Goal: Navigation & Orientation: Go to known website

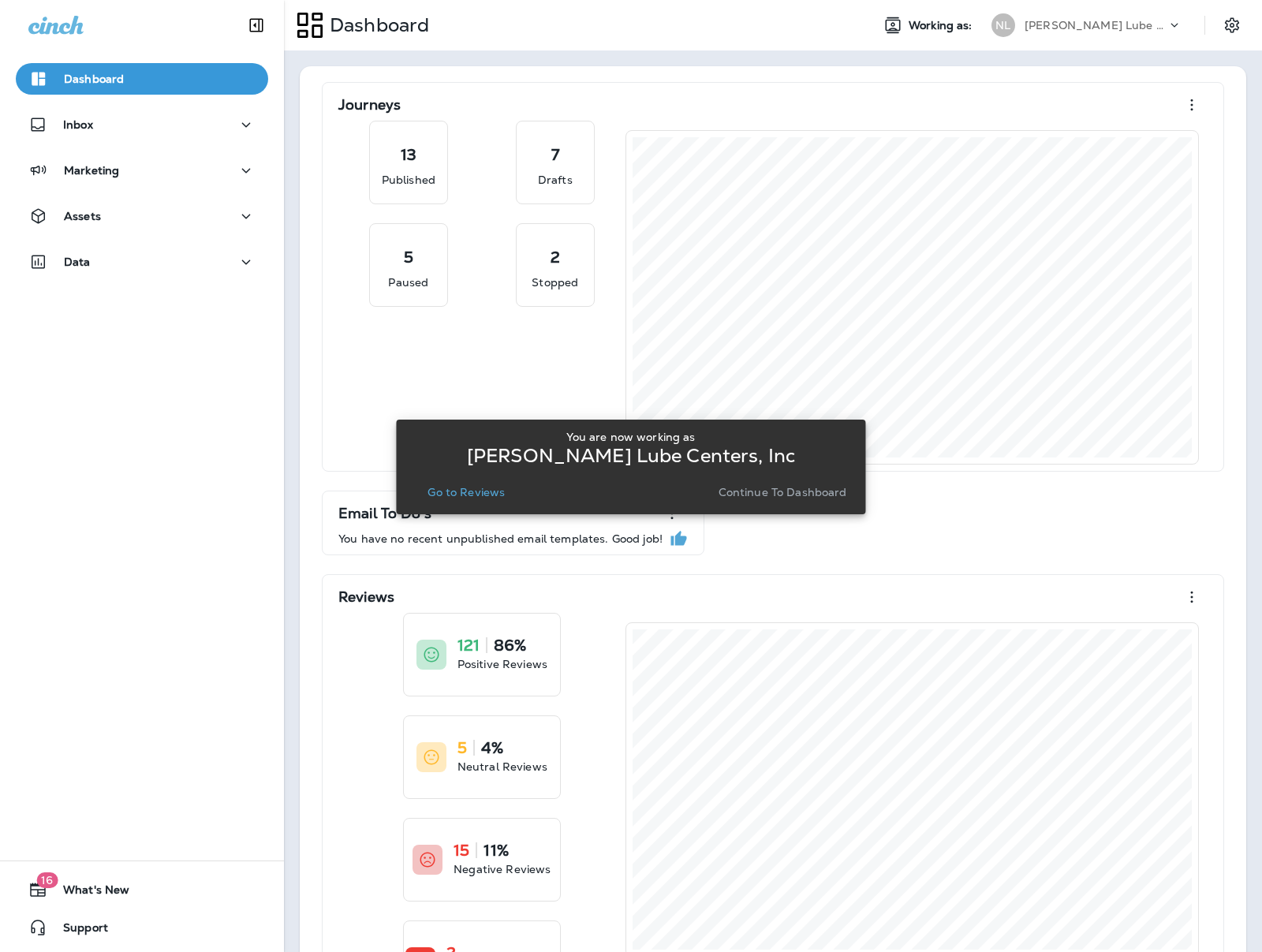
click at [1096, 36] on div "[PERSON_NAME] Lube Centers, Inc" at bounding box center [1095, 26] width 142 height 24
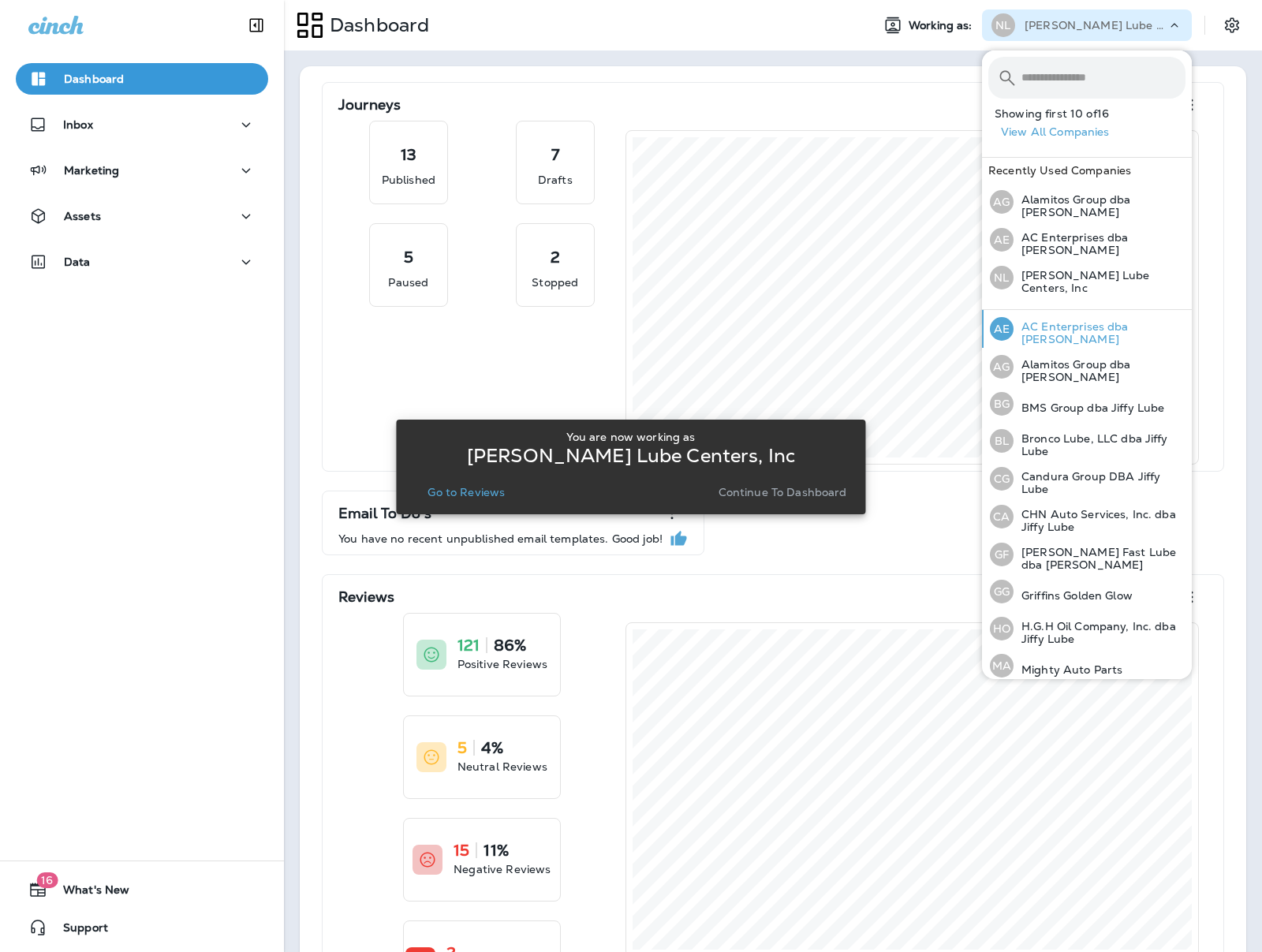
click at [1078, 327] on p "AC Enterprises dba [PERSON_NAME]" at bounding box center [1100, 333] width 172 height 26
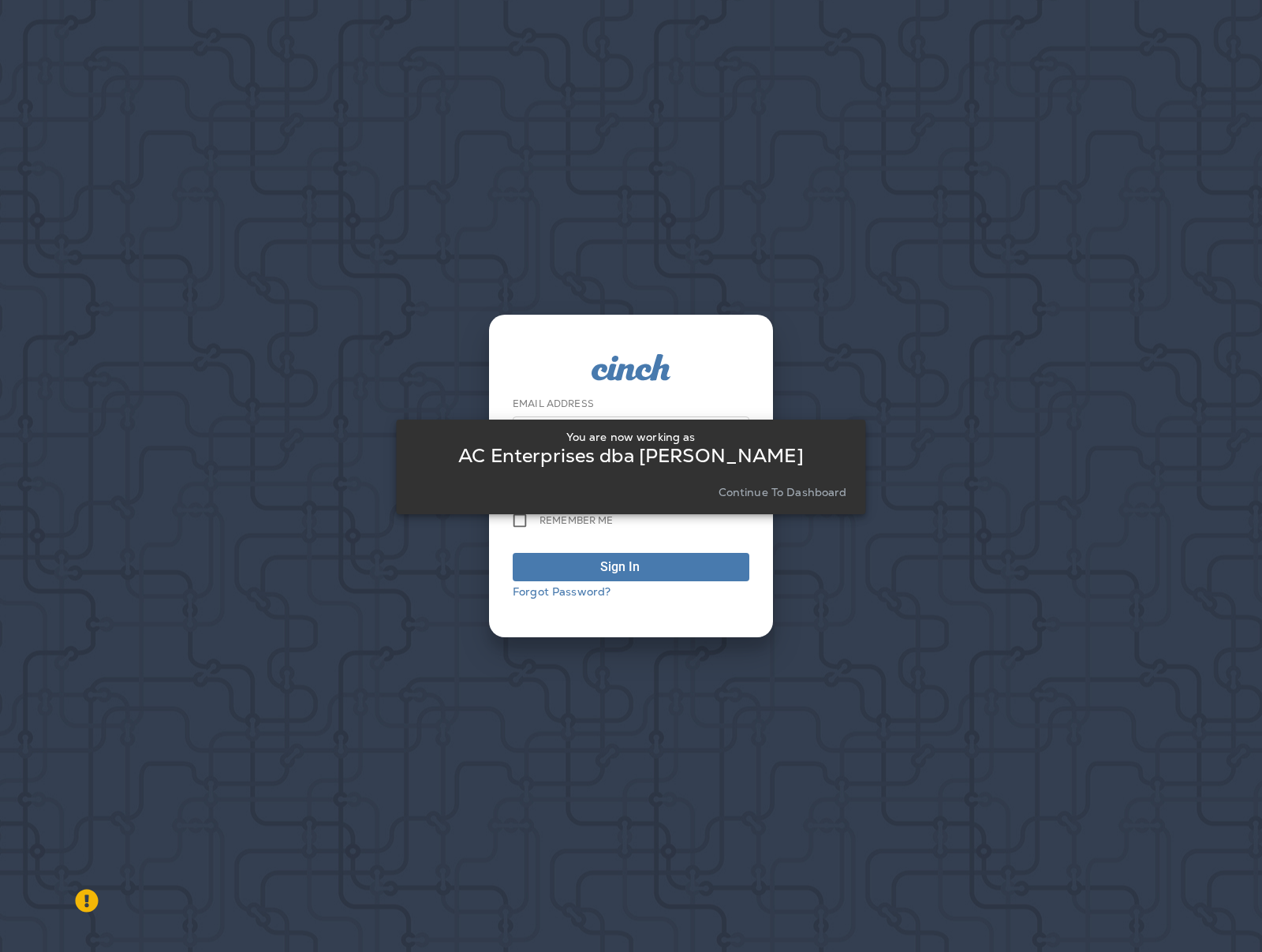
click at [643, 562] on div "You are now working as AC Enterprises dba [PERSON_NAME] Continue to Dashboard" at bounding box center [631, 467] width 469 height 933
click at [697, 327] on div "You are now working as AC Enterprises dba [PERSON_NAME] Continue to Dashboard" at bounding box center [631, 467] width 469 height 933
click at [734, 487] on p "Continue to Dashboard" at bounding box center [783, 492] width 129 height 13
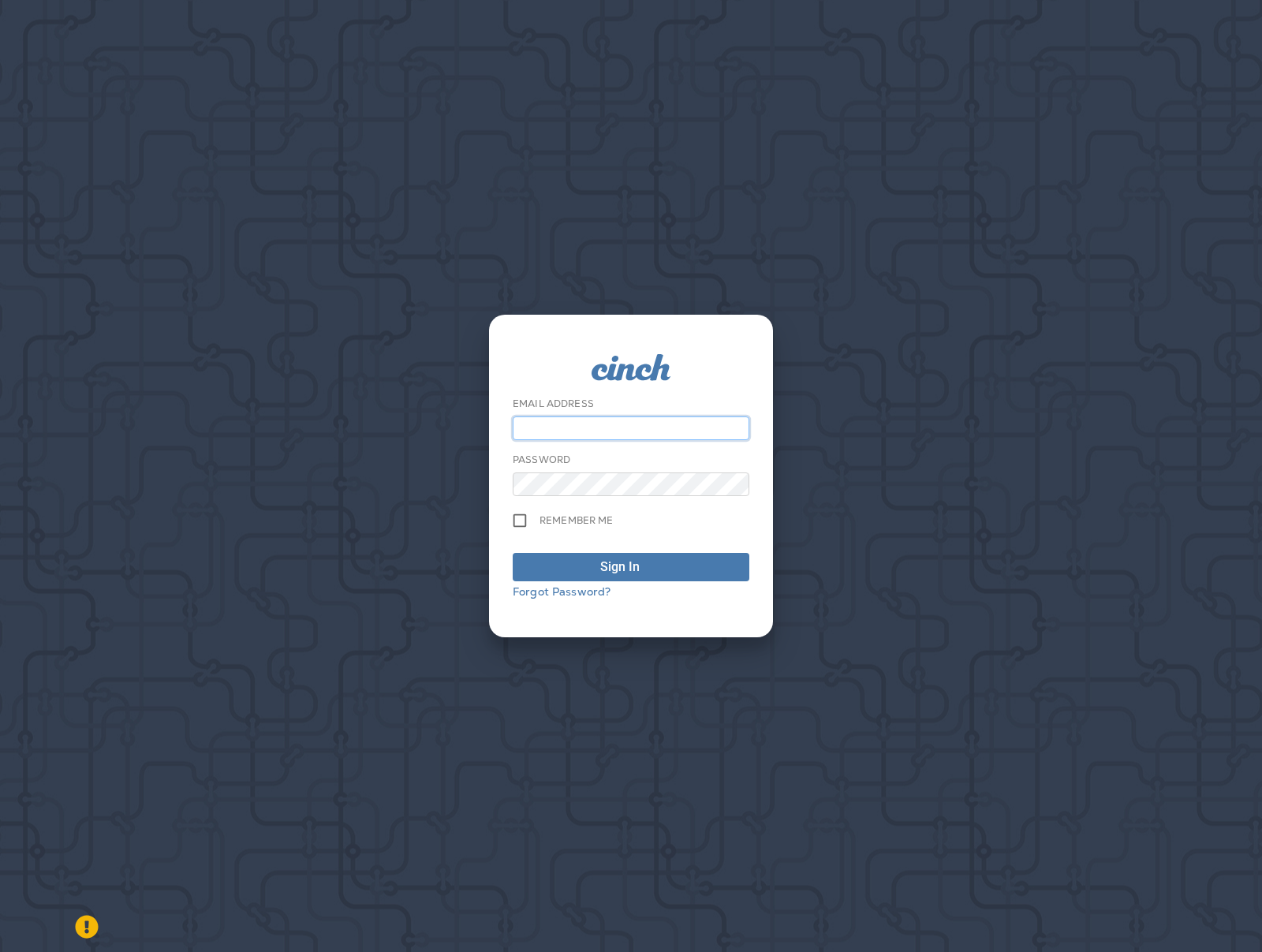
click at [628, 417] on input "email" at bounding box center [631, 429] width 237 height 24
type input "**********"
click at [643, 565] on div "Sign In" at bounding box center [631, 567] width 62 height 19
